Goal: Check status

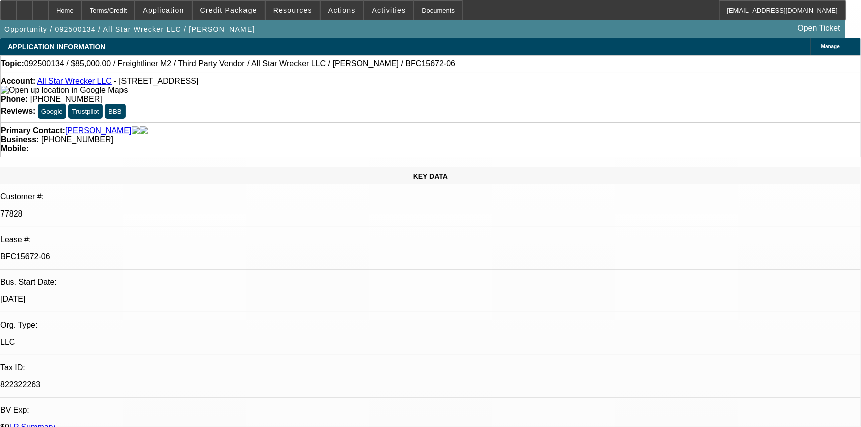
select select "0"
select select "2"
select select "0"
select select "6"
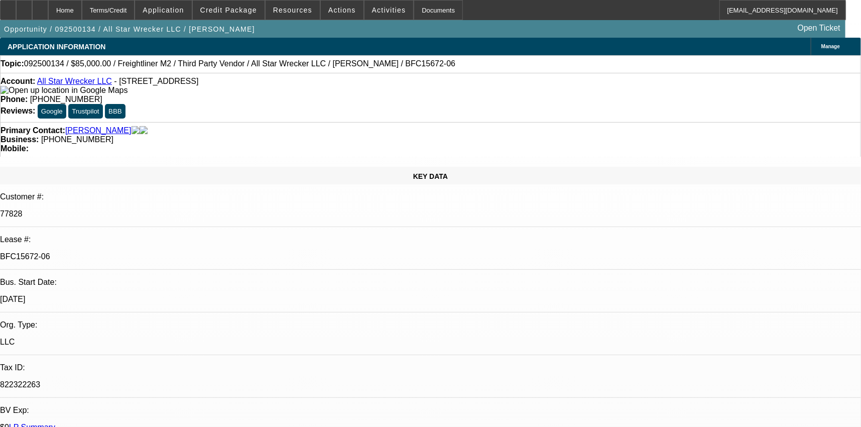
select select "0"
select select "2"
select select "0"
select select "6"
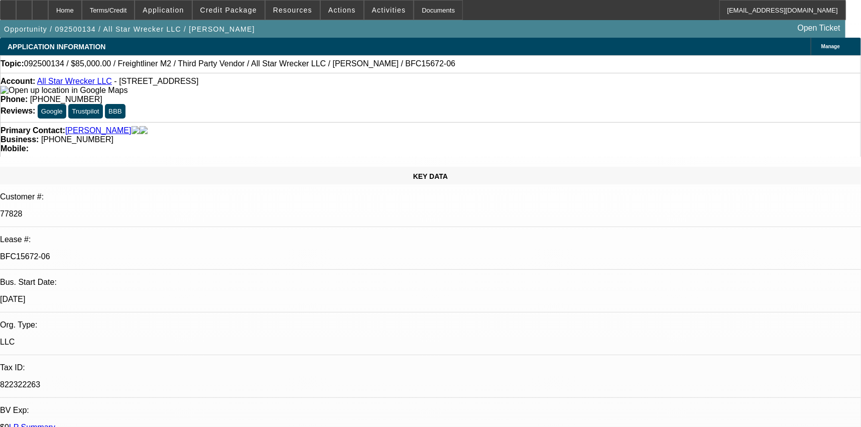
select select "0"
select select "2"
select select "0"
select select "6"
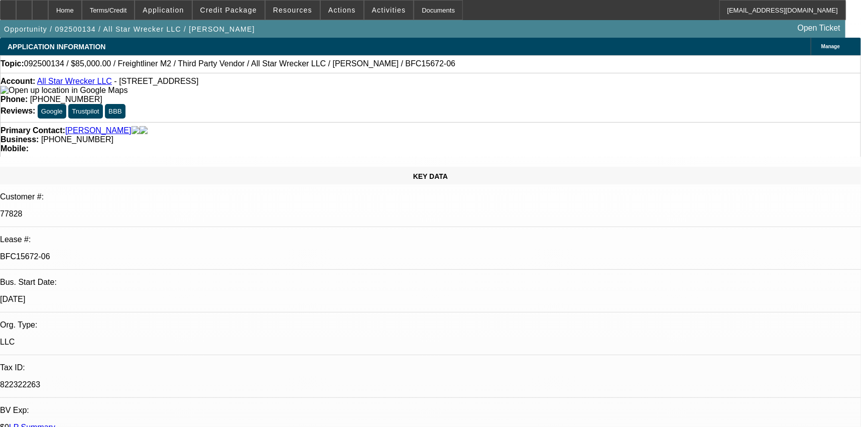
select select "0"
select select "6"
select select "0"
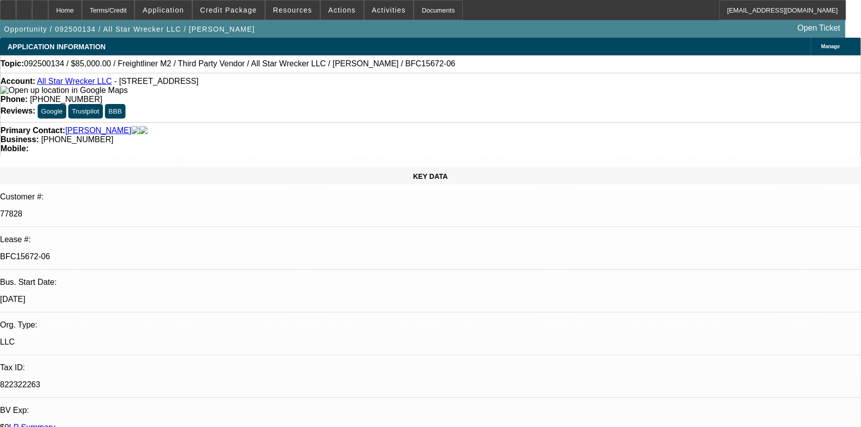
select select "2"
select select "0"
select select "6"
select select "0"
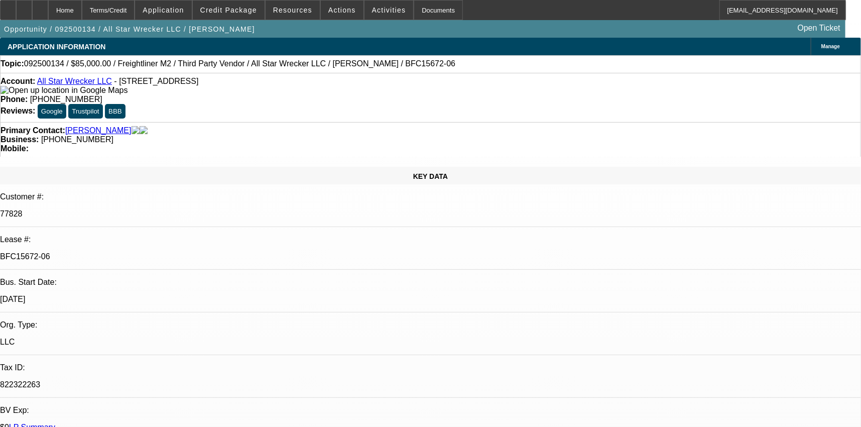
select select "2"
select select "0"
select select "6"
select select "0"
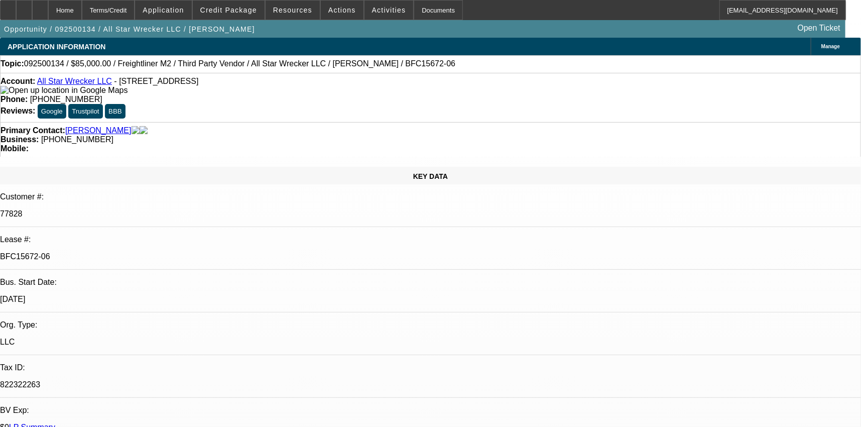
select select "2"
select select "0"
select select "6"
select select "0"
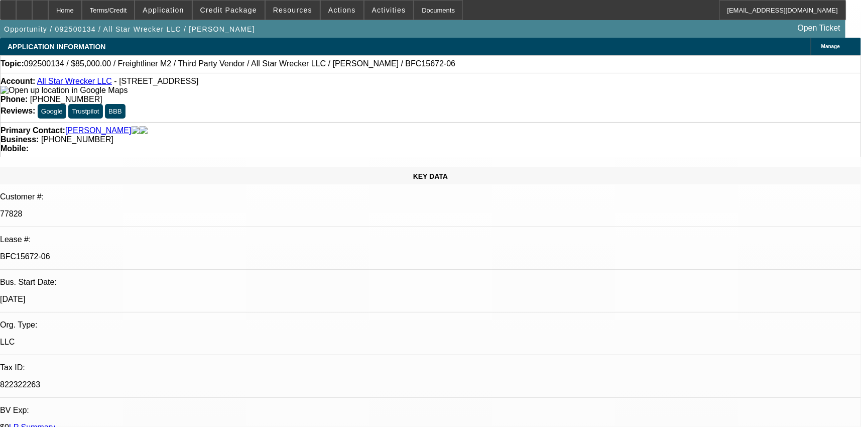
select select "0"
select select "6"
click at [419, 10] on div "Documents" at bounding box center [438, 10] width 49 height 20
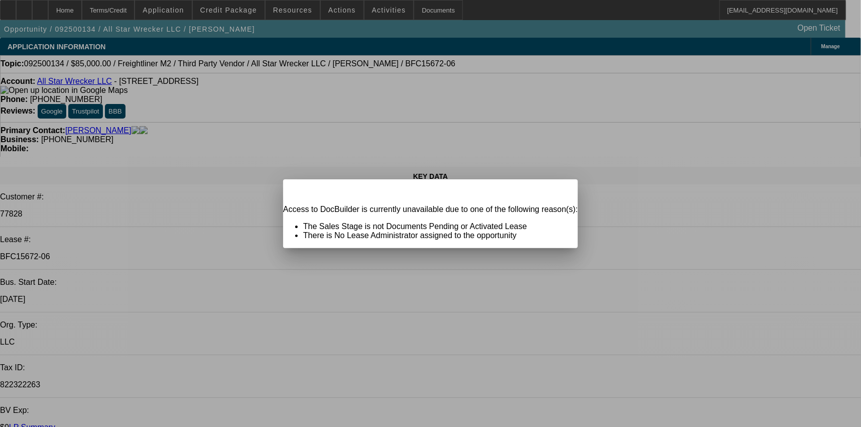
click at [558, 191] on span "Close" at bounding box center [565, 188] width 14 height 6
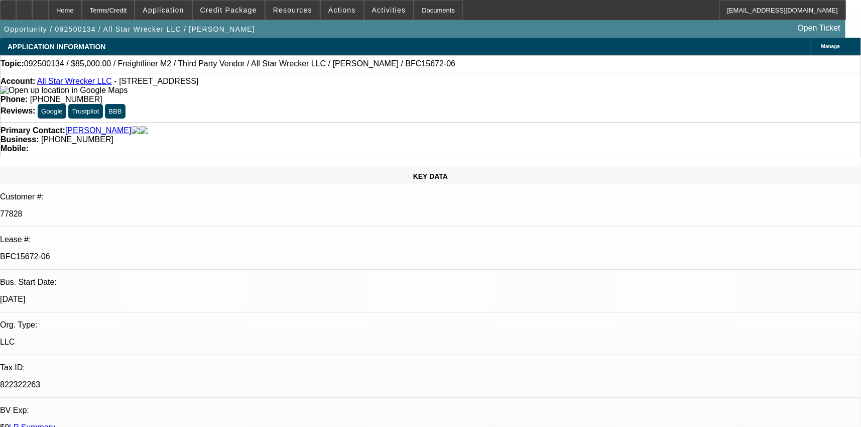
click at [55, 423] on link "LP Summary" at bounding box center [32, 427] width 46 height 9
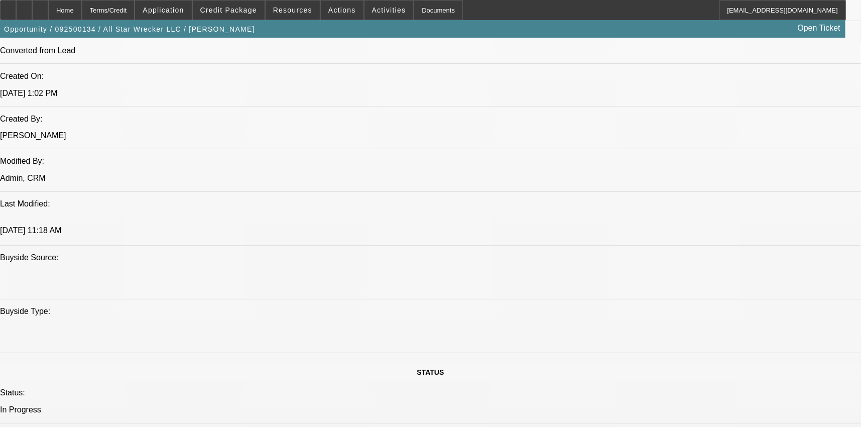
scroll to position [721, 0]
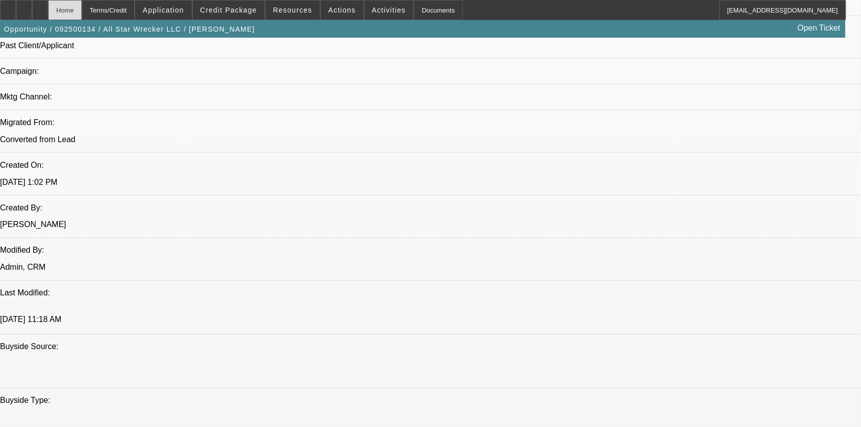
click at [82, 13] on div "Home" at bounding box center [65, 10] width 34 height 20
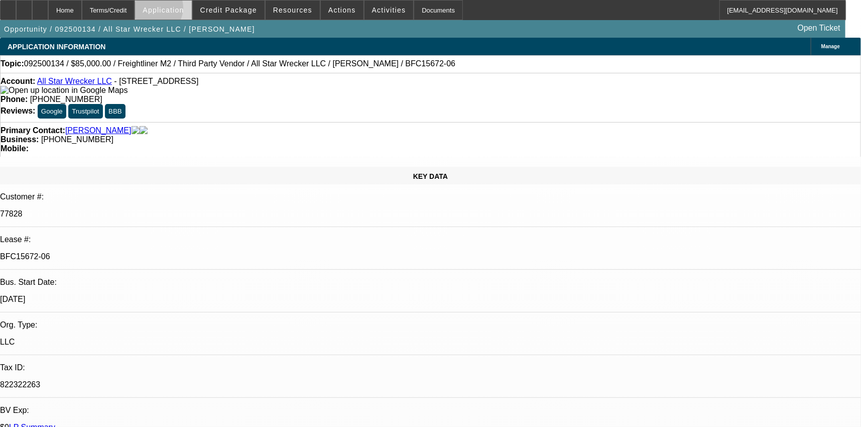
click at [177, 10] on span "Application" at bounding box center [163, 10] width 41 height 8
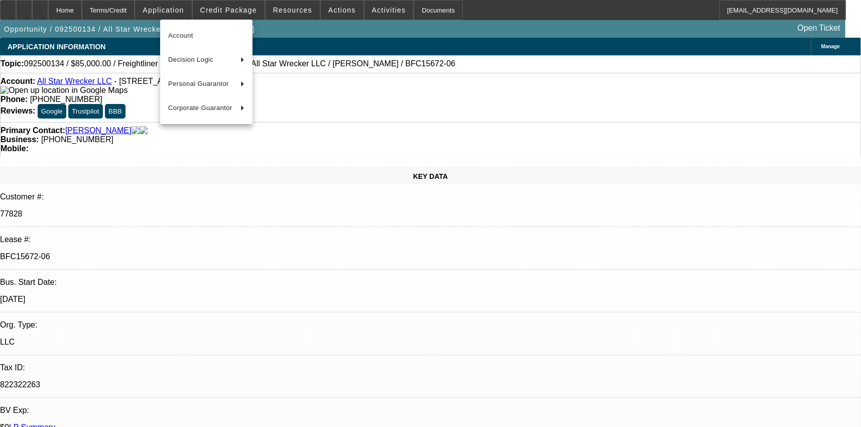
click at [228, 7] on div at bounding box center [430, 213] width 861 height 427
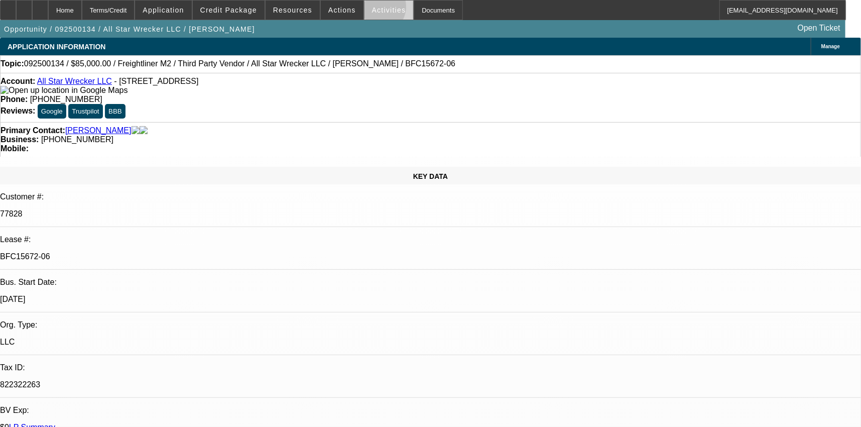
click at [372, 9] on span "Activities" at bounding box center [389, 10] width 34 height 8
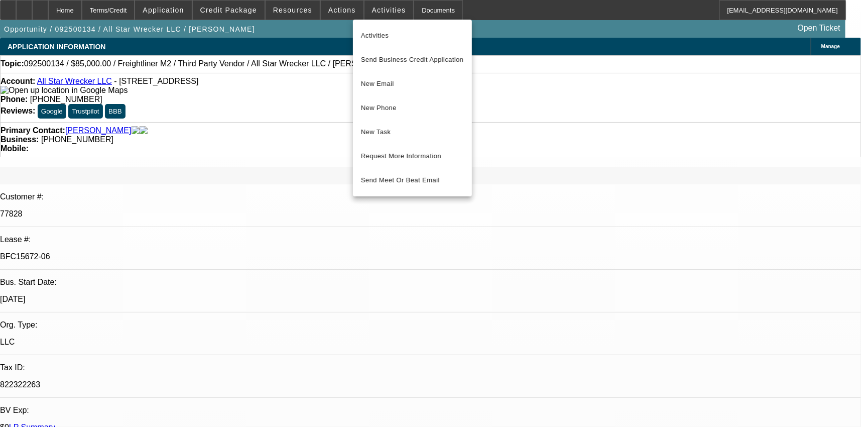
click at [409, 10] on div at bounding box center [430, 213] width 861 height 427
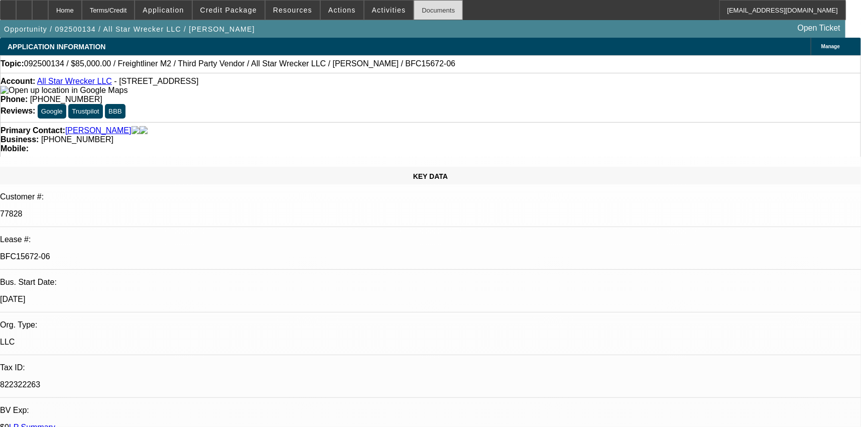
click at [419, 12] on div "Documents" at bounding box center [438, 10] width 49 height 20
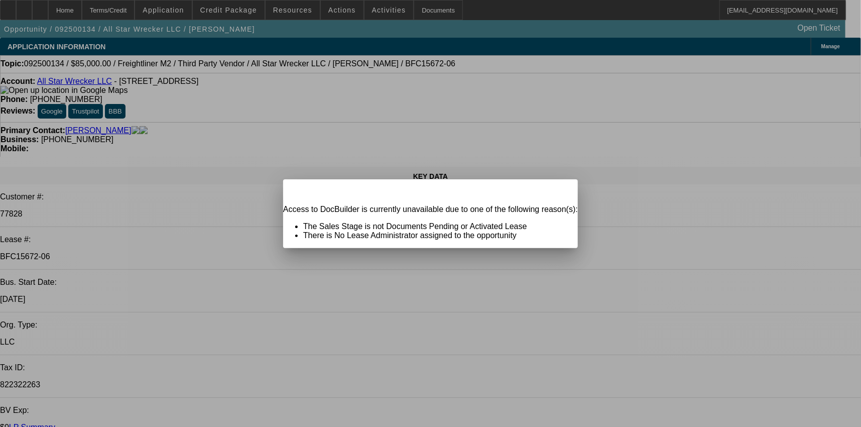
click at [558, 191] on span "Close" at bounding box center [565, 188] width 14 height 6
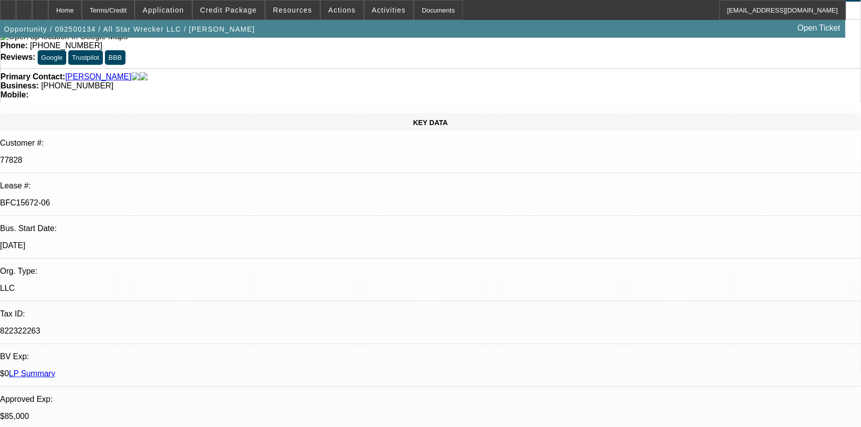
scroll to position [76, 0]
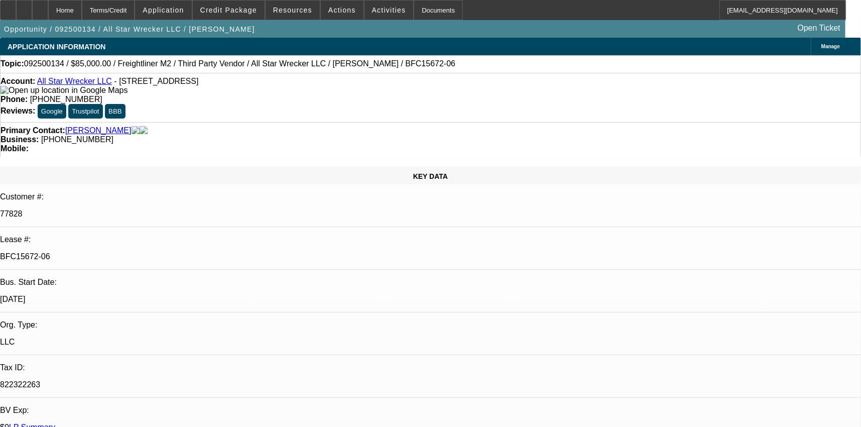
select select "0"
select select "2"
select select "0"
select select "6"
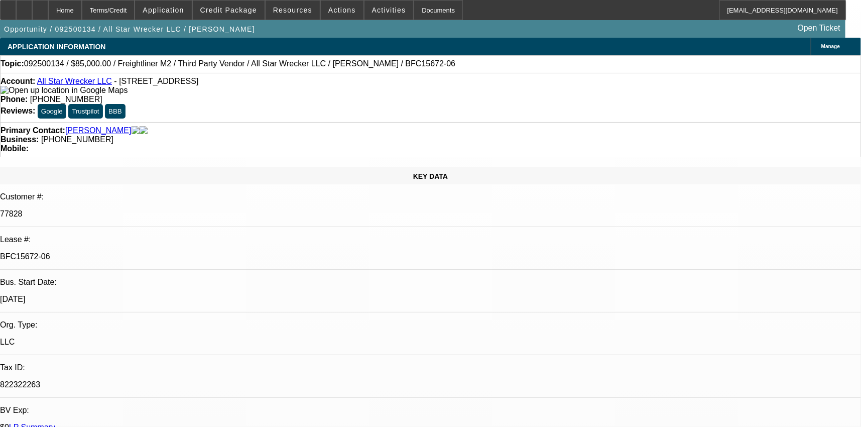
select select "0"
select select "2"
select select "0"
select select "6"
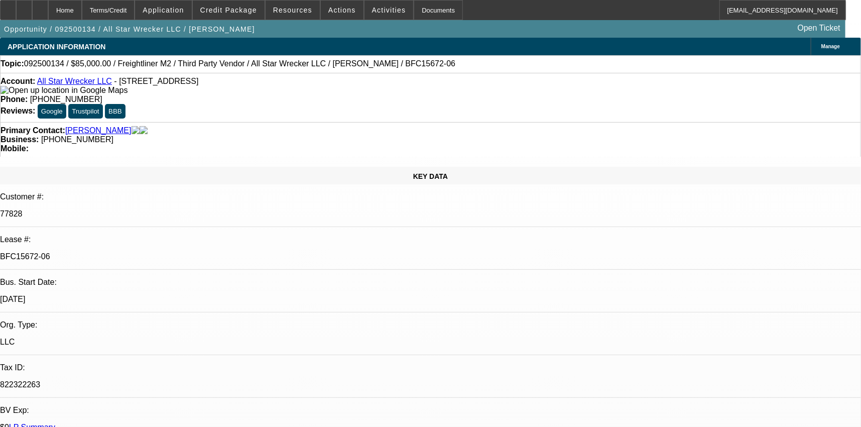
select select "0"
select select "2"
select select "0"
select select "6"
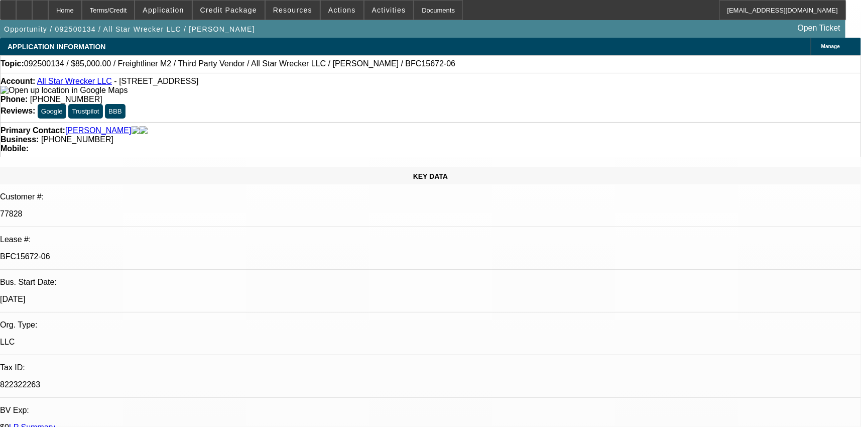
select select "0"
select select "6"
select select "0"
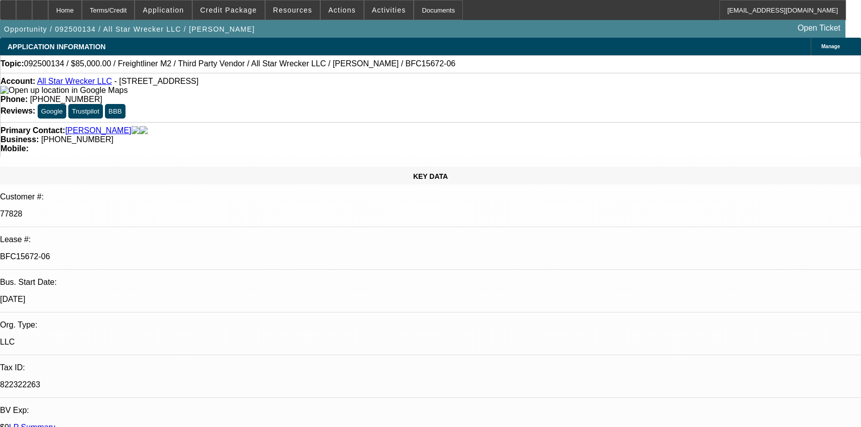
select select "2"
select select "0"
select select "6"
select select "0"
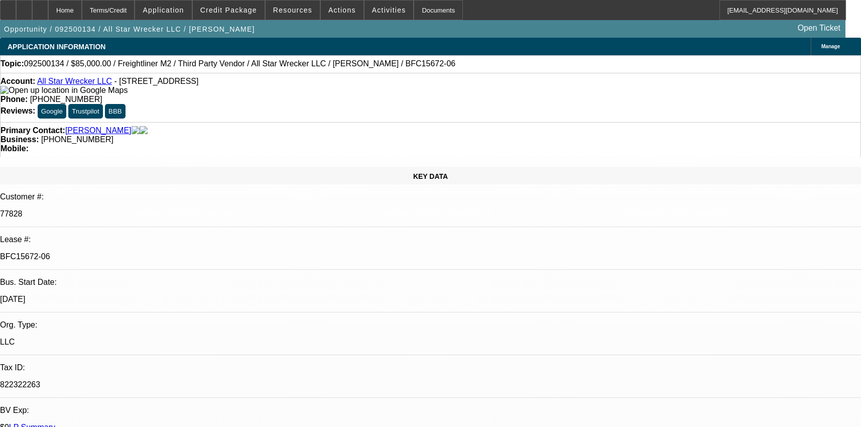
select select "2"
select select "0"
select select "6"
select select "0"
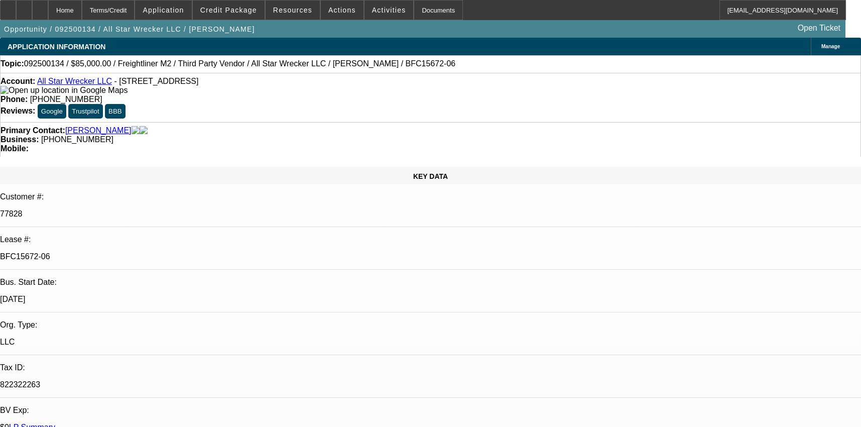
select select "2"
select select "0"
select select "6"
select select "0"
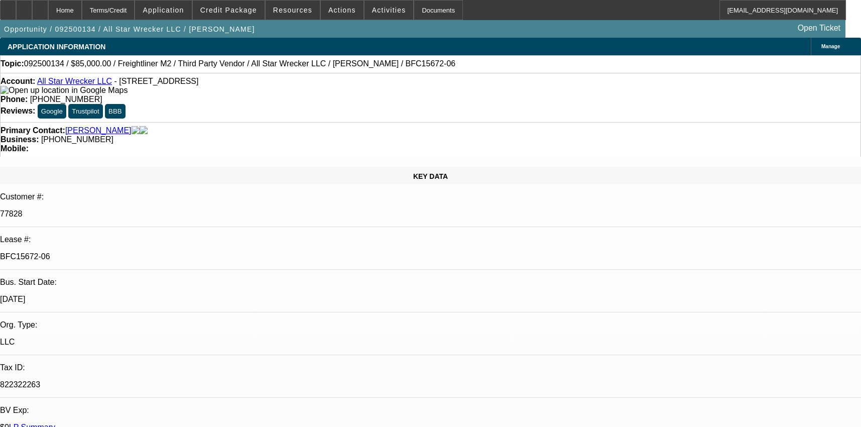
select select "0"
select select "6"
